Goal: Transaction & Acquisition: Purchase product/service

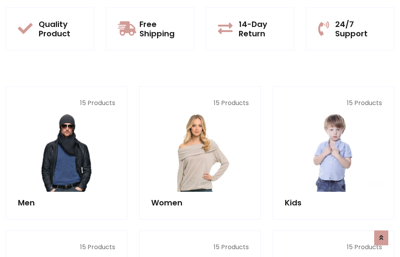
scroll to position [636, 0]
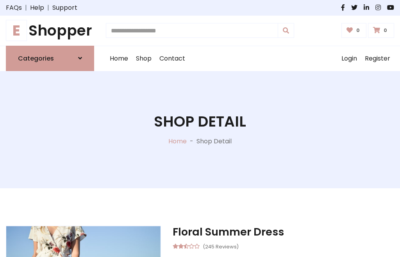
click at [50, 30] on h1 "E Shopper" at bounding box center [50, 31] width 88 height 18
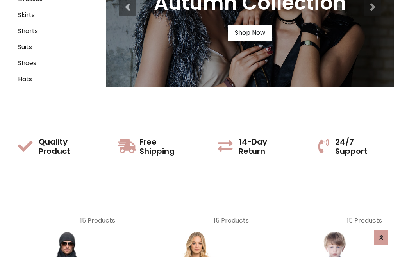
scroll to position [75, 0]
